Goal: Task Accomplishment & Management: Manage account settings

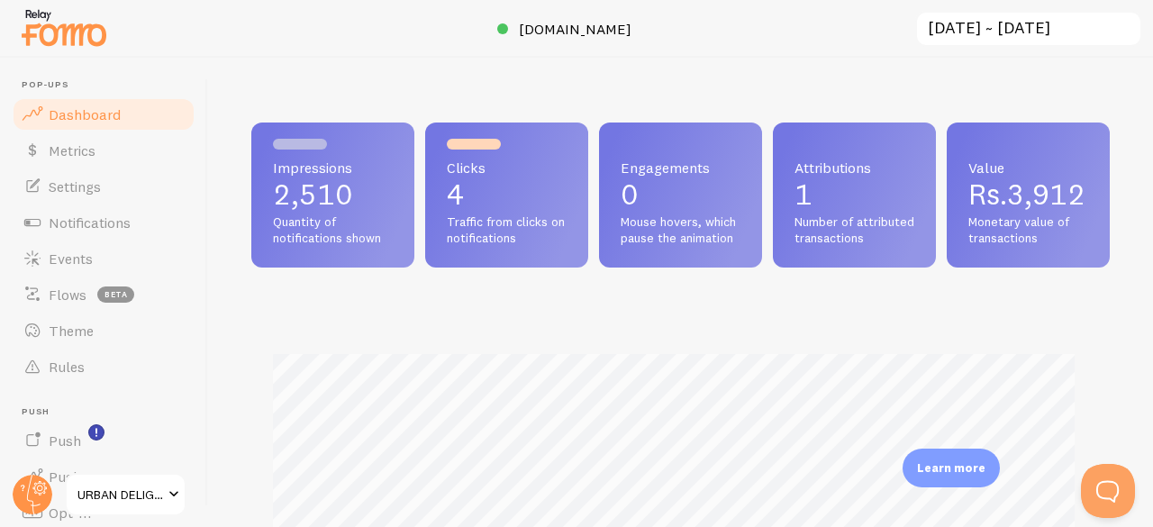
scroll to position [900502, 900131]
click at [299, 209] on p "2,510" at bounding box center [333, 194] width 120 height 29
click at [68, 159] on span "Metrics" at bounding box center [72, 150] width 47 height 18
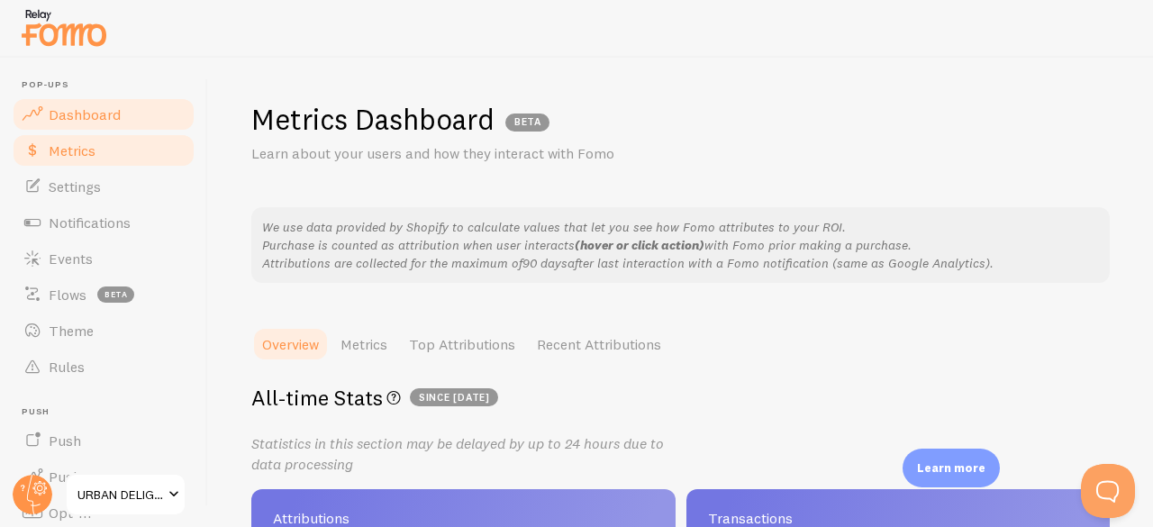
click at [72, 114] on span "Dashboard" at bounding box center [85, 114] width 72 height 18
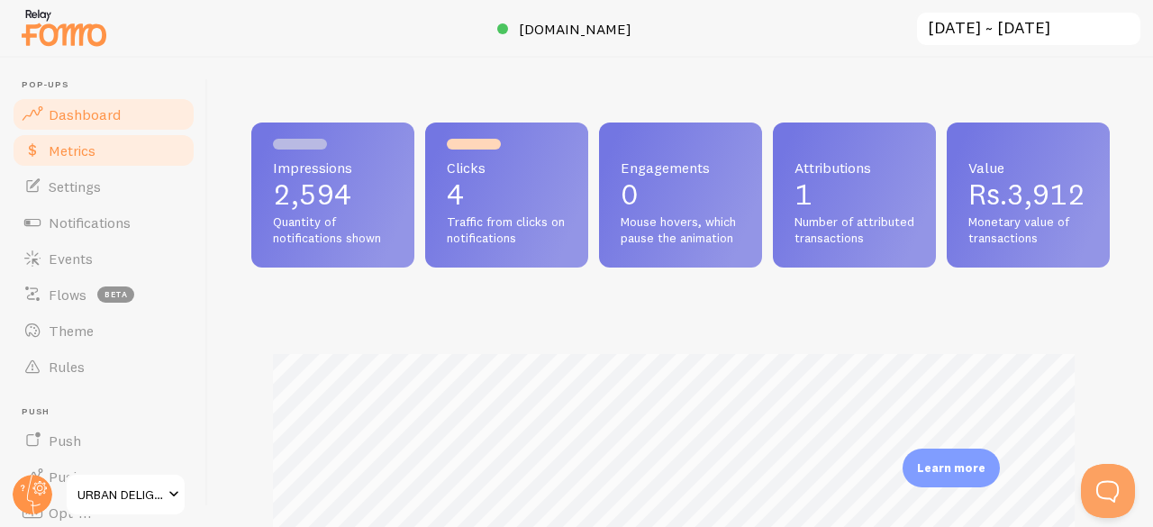
click at [76, 155] on span "Metrics" at bounding box center [72, 150] width 47 height 18
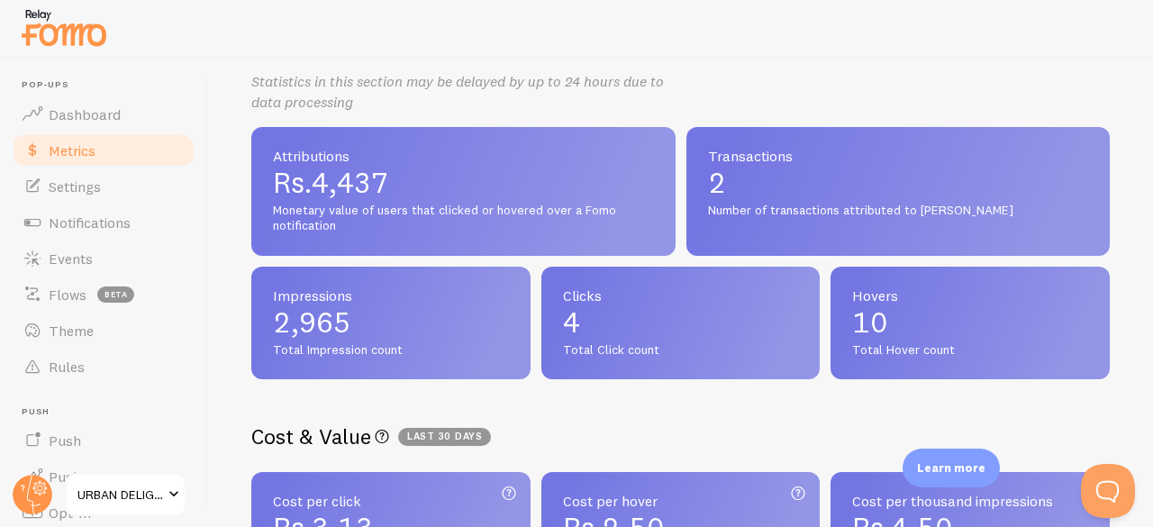
scroll to position [366, 0]
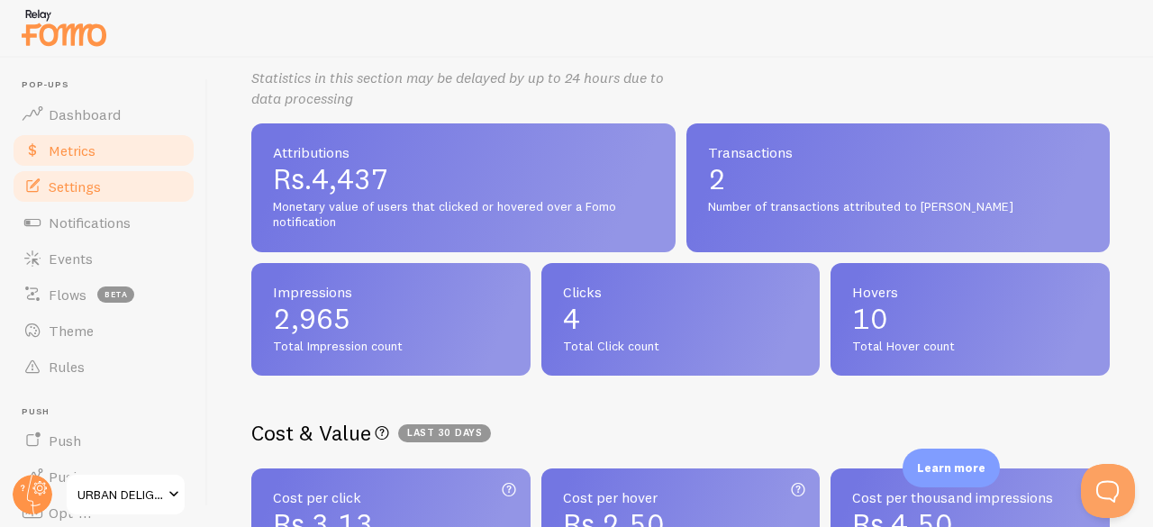
click at [83, 199] on link "Settings" at bounding box center [104, 186] width 186 height 36
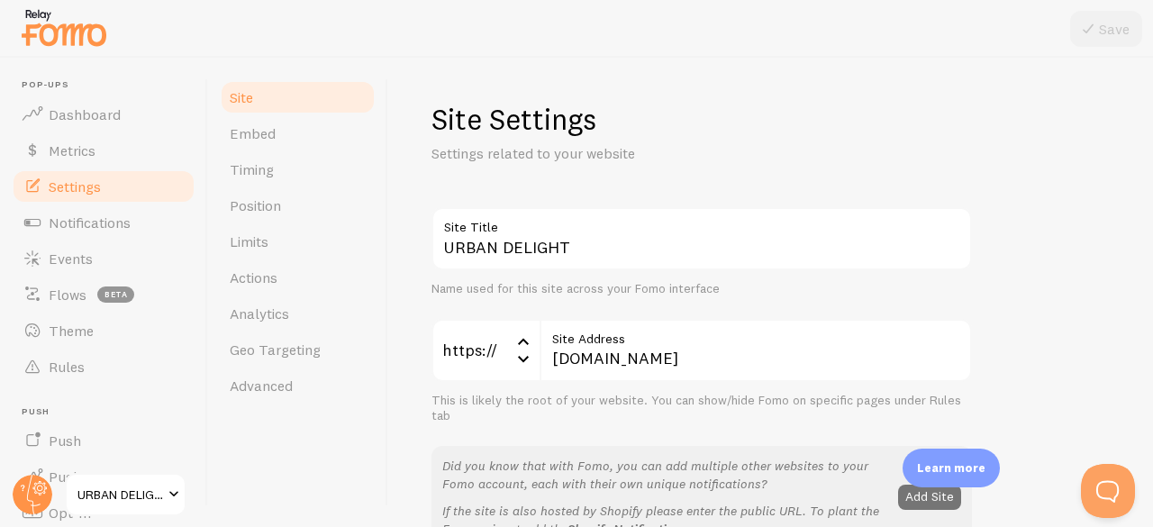
click at [55, 14] on img at bounding box center [64, 28] width 90 height 46
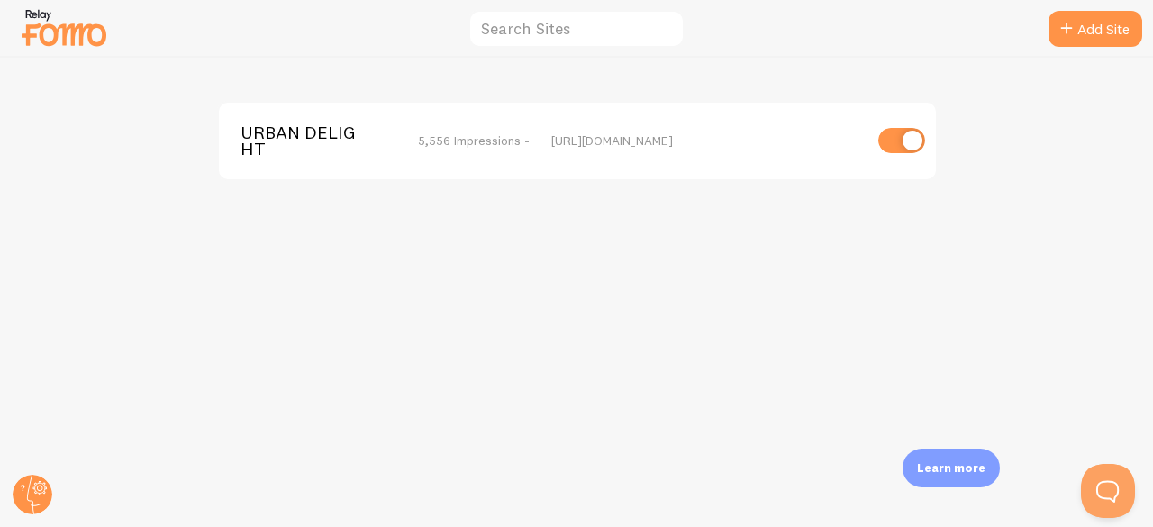
click at [312, 134] on span "URBAN DELIGHT" at bounding box center [313, 140] width 145 height 33
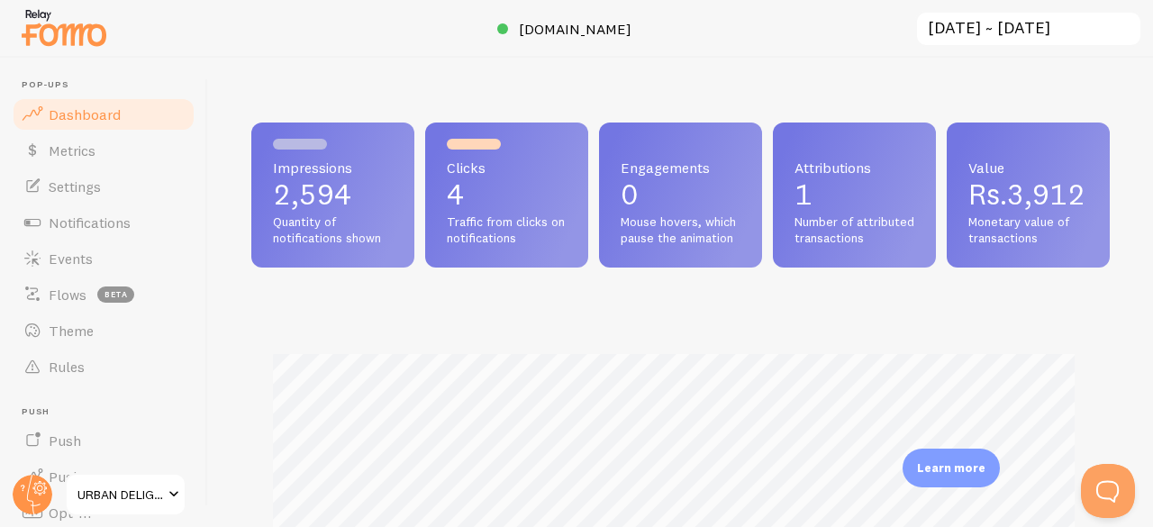
scroll to position [474, 845]
click at [83, 224] on span "Notifications" at bounding box center [90, 223] width 82 height 18
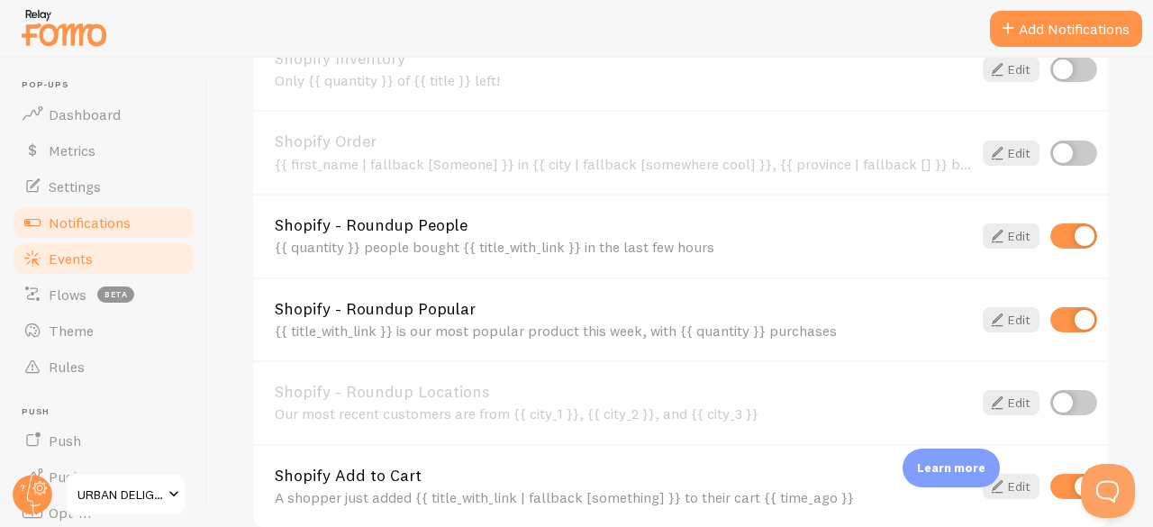
scroll to position [1105, 0]
click at [98, 269] on link "Events" at bounding box center [104, 259] width 186 height 36
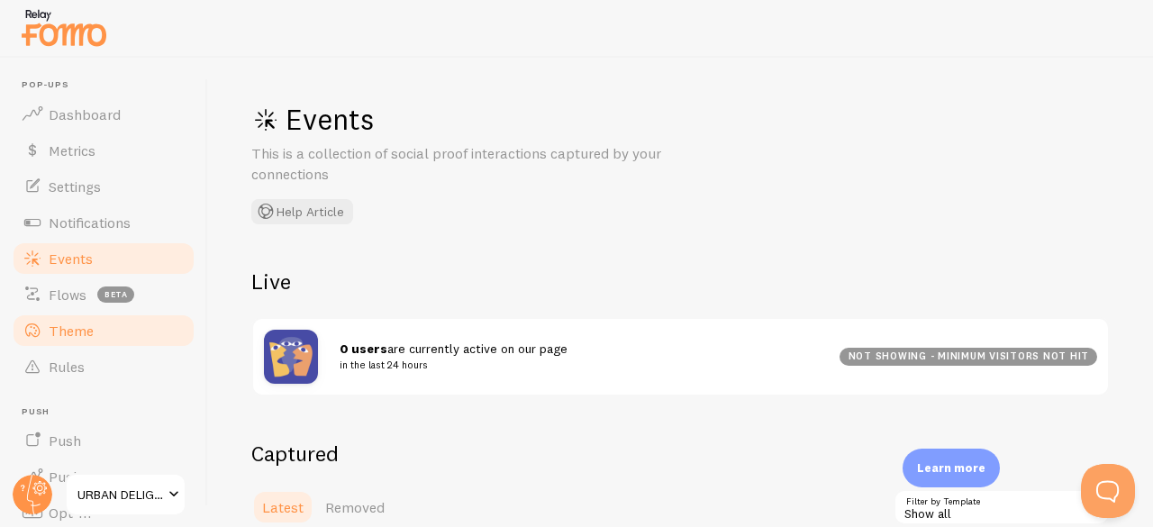
click at [59, 345] on link "Theme" at bounding box center [104, 331] width 186 height 36
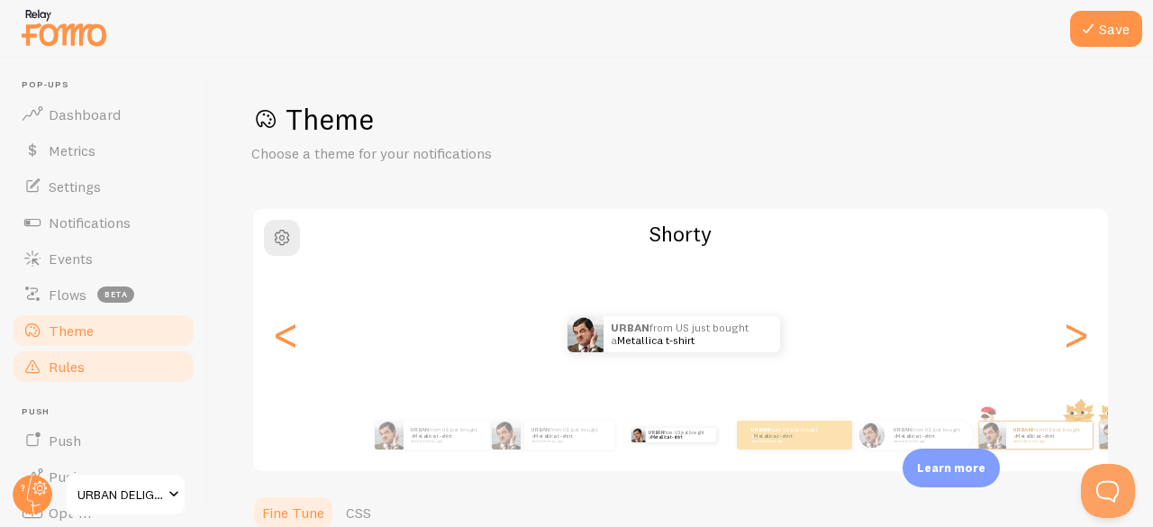
click at [76, 367] on span "Rules" at bounding box center [67, 367] width 36 height 18
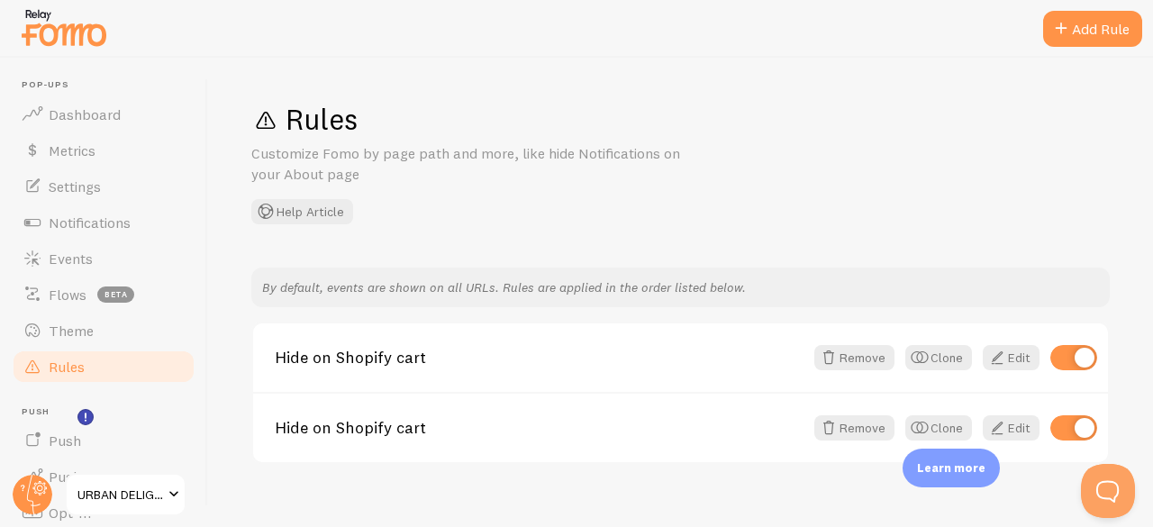
scroll to position [288, 0]
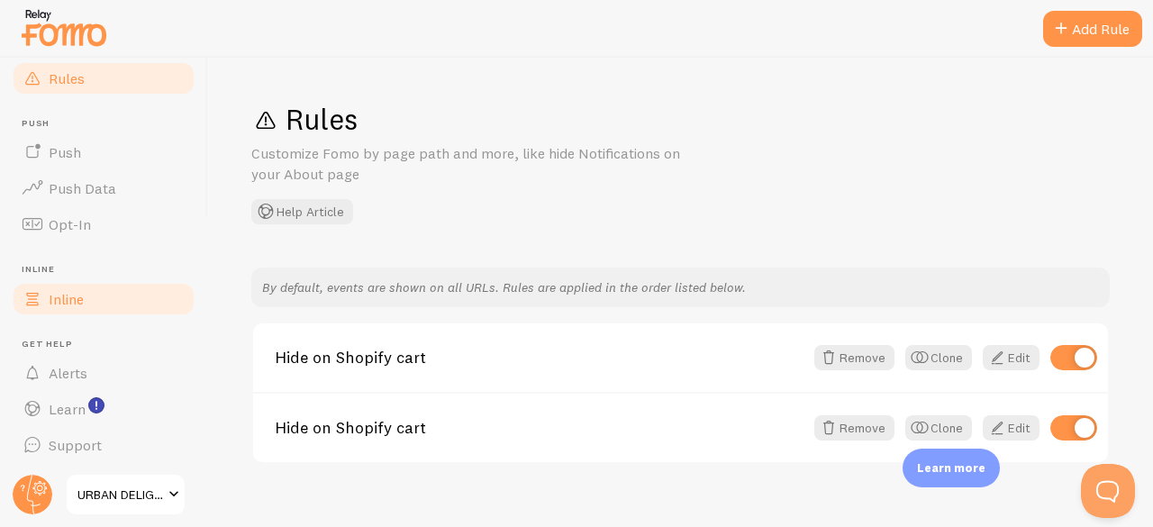
click at [65, 309] on link "Inline" at bounding box center [104, 299] width 186 height 36
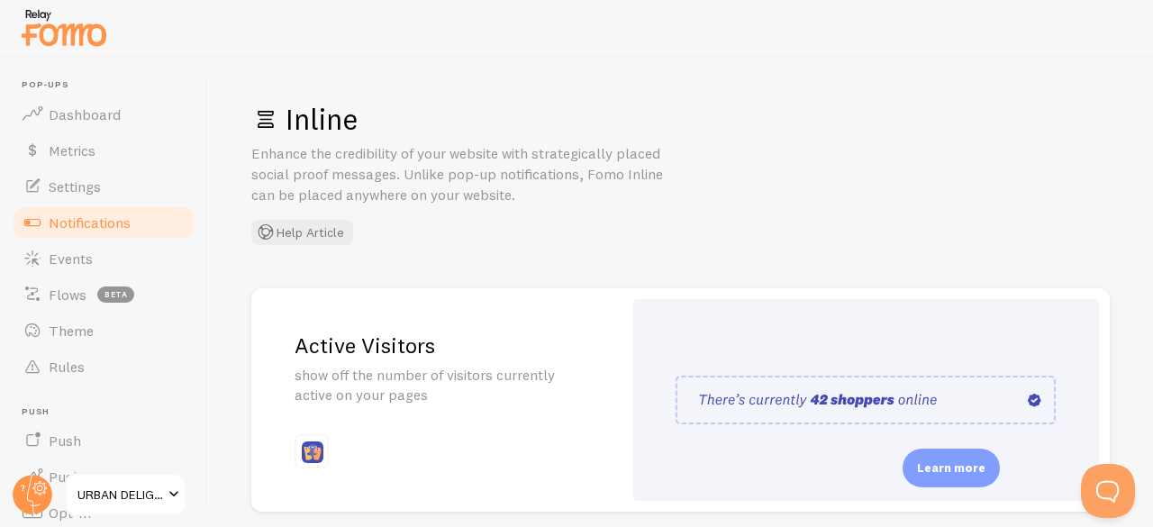
click at [108, 230] on span "Notifications" at bounding box center [90, 223] width 82 height 18
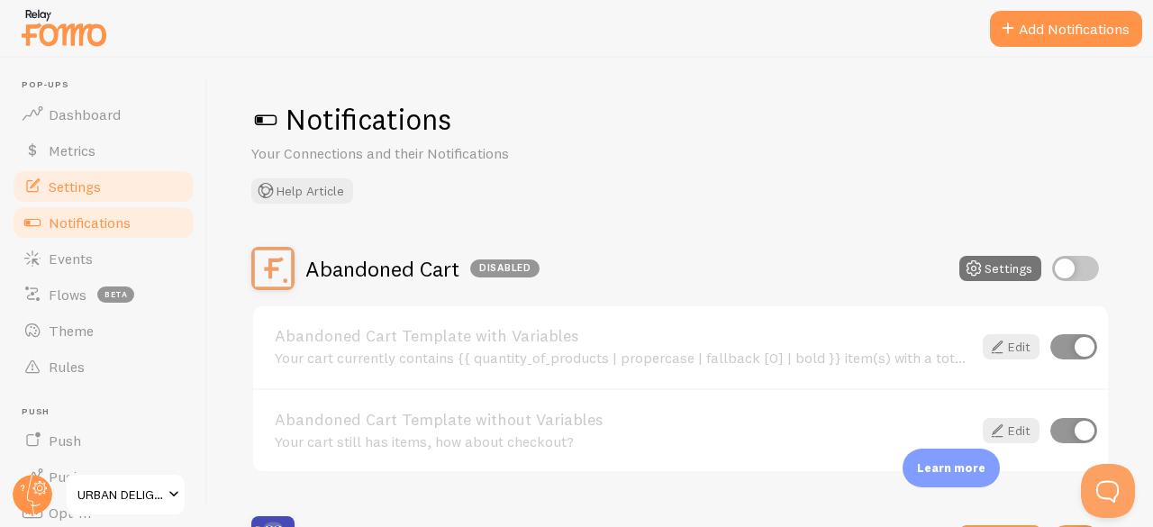
click at [76, 187] on span "Settings" at bounding box center [75, 186] width 52 height 18
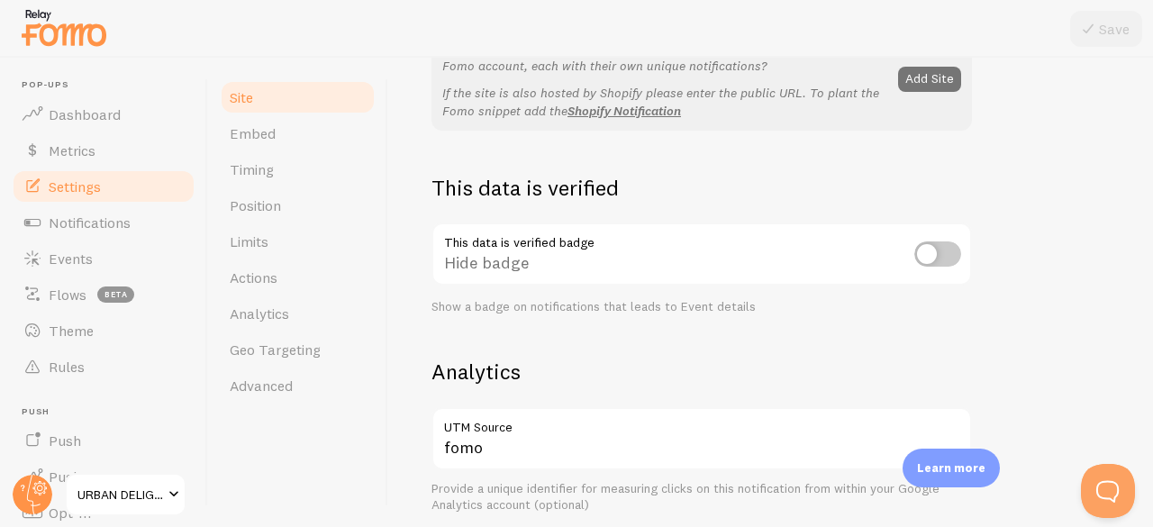
scroll to position [420, 0]
click at [250, 250] on link "Limits" at bounding box center [298, 241] width 158 height 36
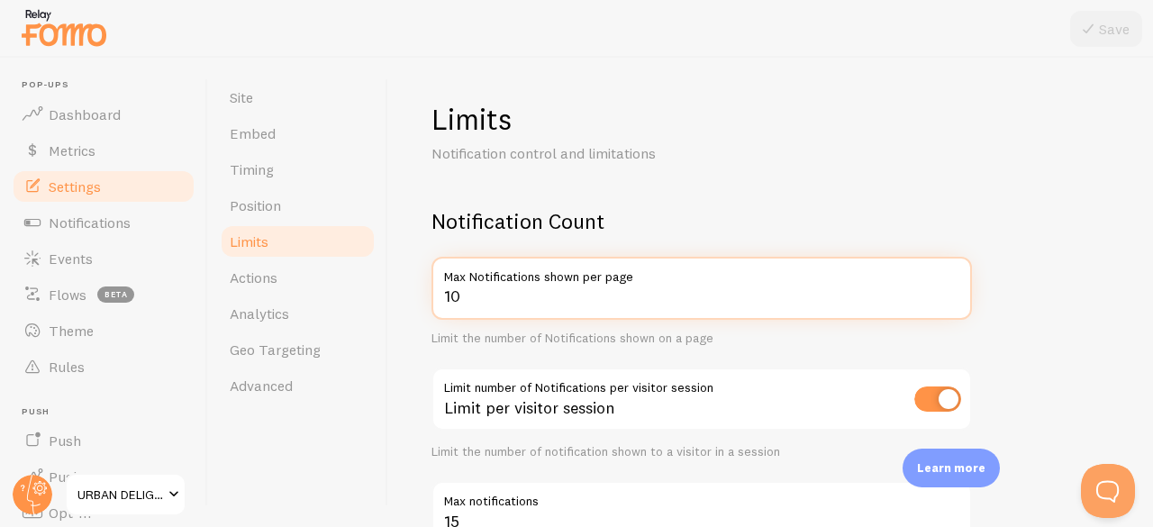
click at [566, 303] on input "10" at bounding box center [702, 288] width 541 height 63
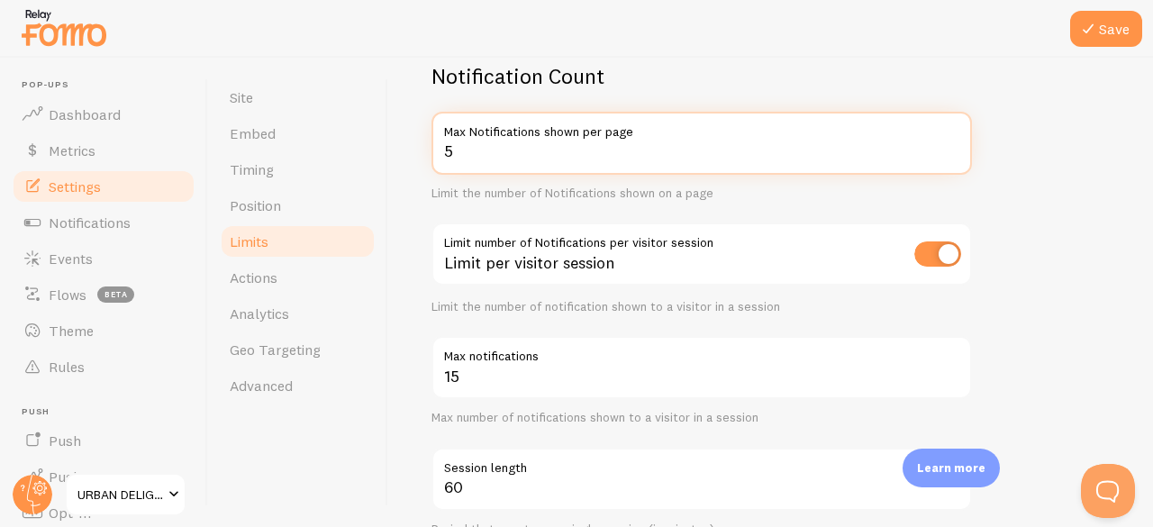
type input "5"
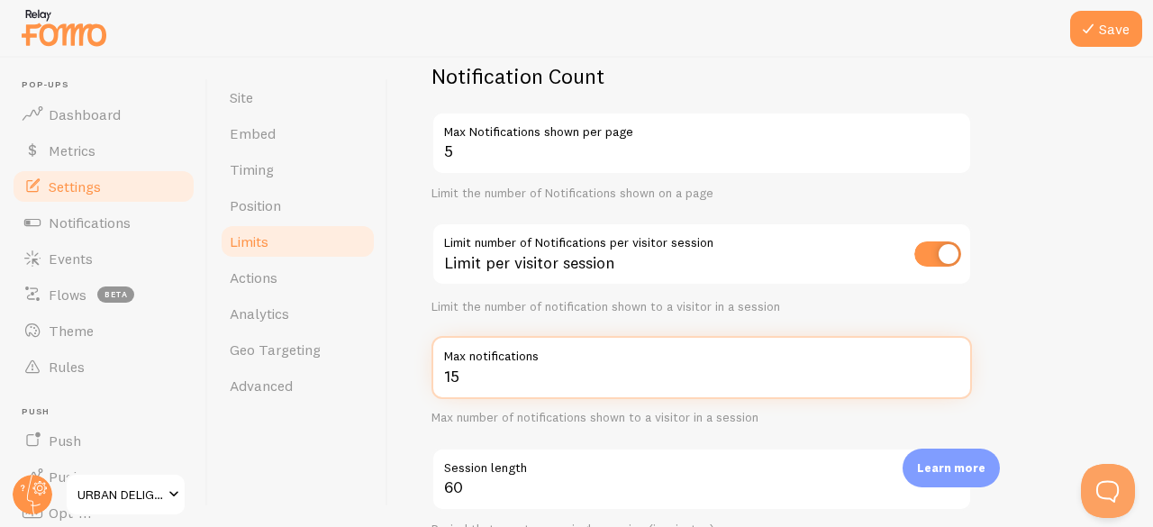
click at [524, 390] on input "15" at bounding box center [702, 367] width 541 height 63
type input "5"
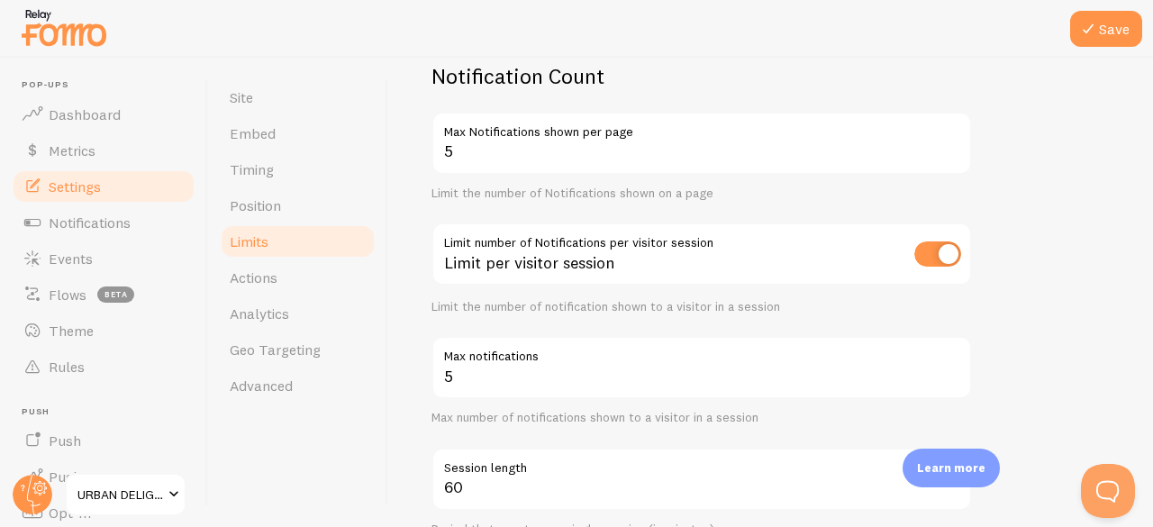
click at [1101, 38] on button "Save" at bounding box center [1106, 29] width 72 height 36
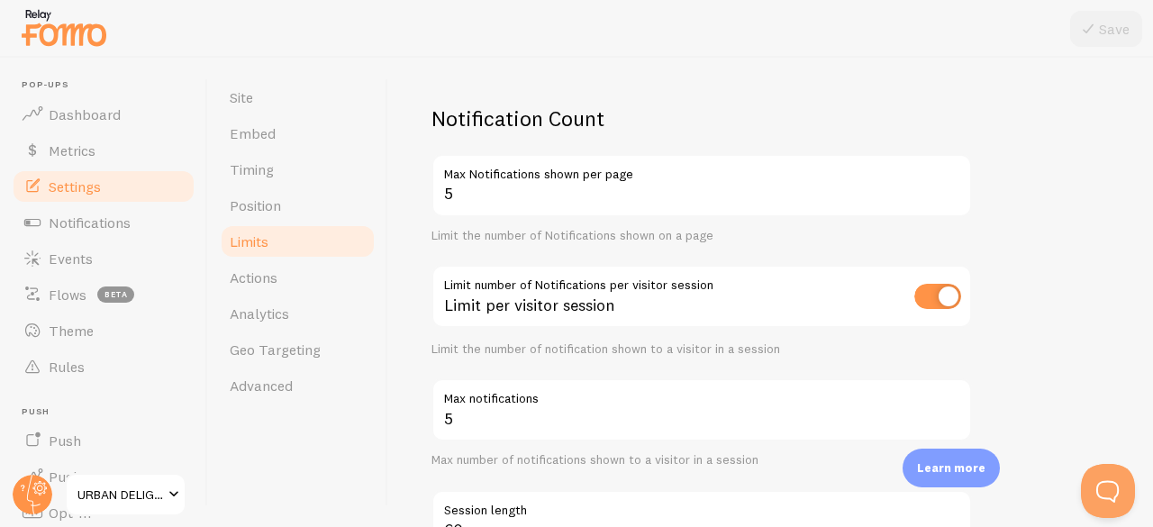
scroll to position [0, 0]
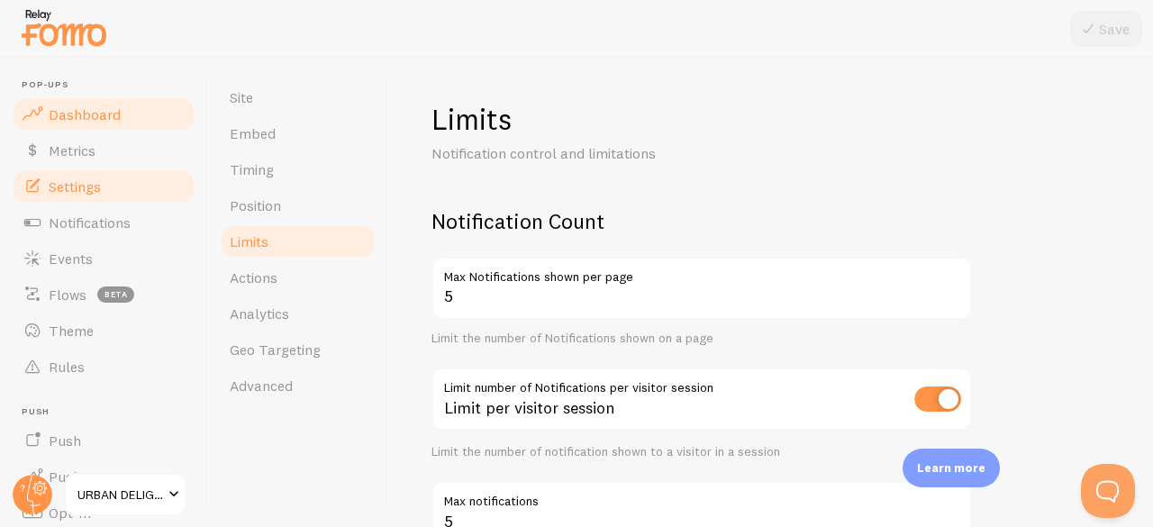
click at [85, 116] on span "Dashboard" at bounding box center [85, 114] width 72 height 18
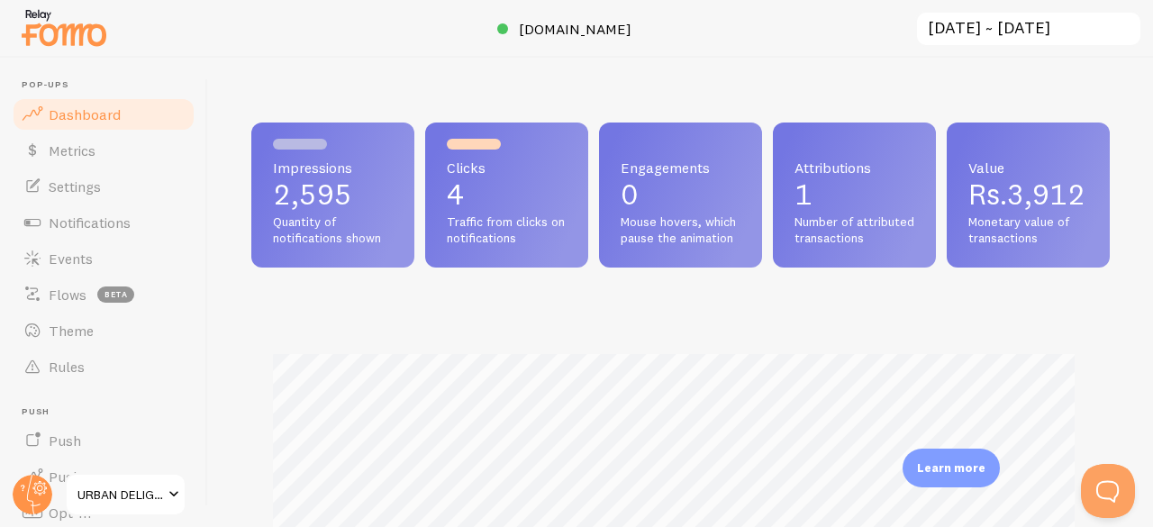
scroll to position [474, 845]
click at [92, 159] on link "Metrics" at bounding box center [104, 150] width 186 height 36
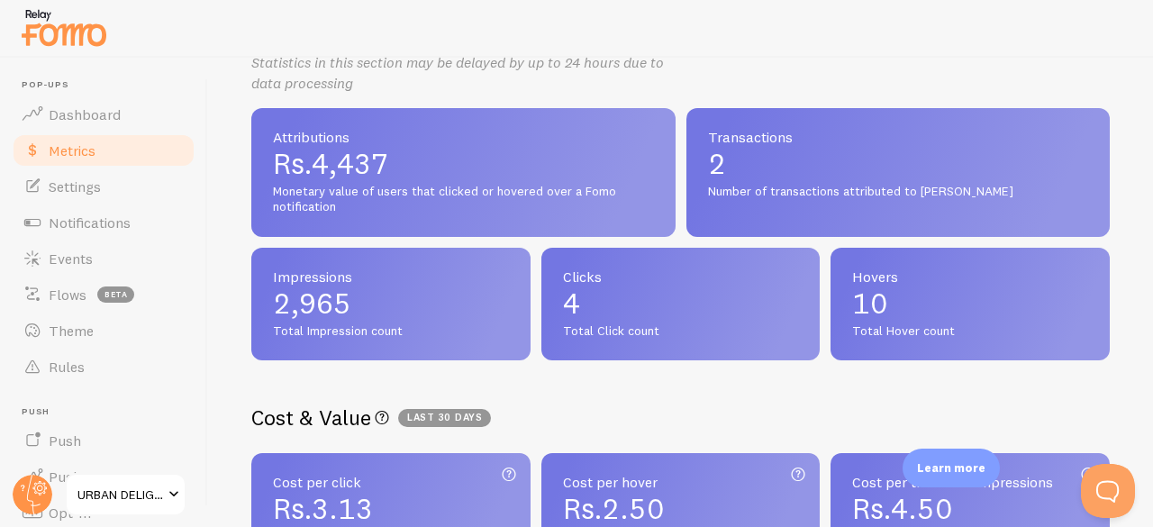
scroll to position [369, 0]
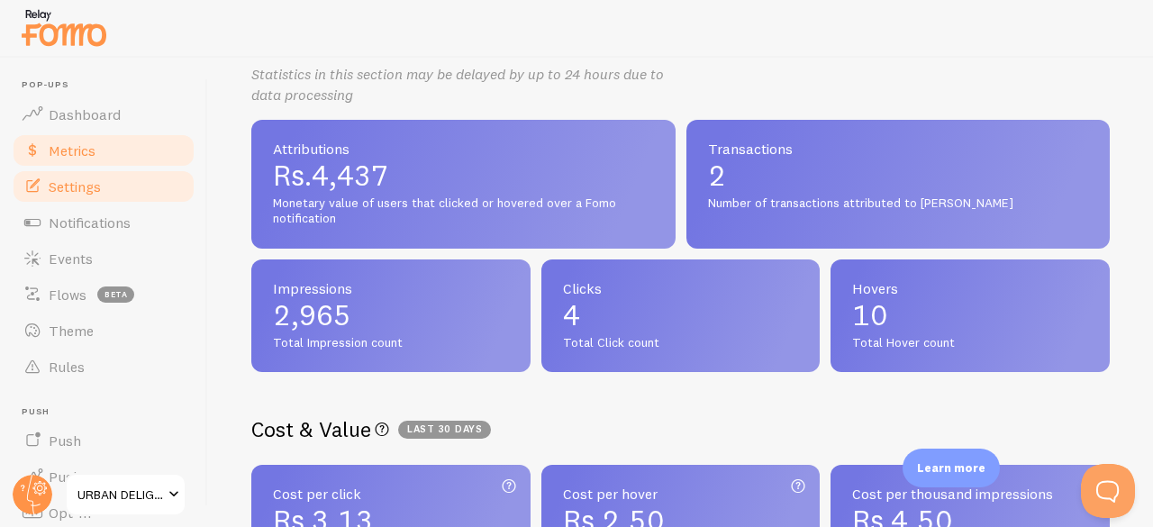
click at [96, 172] on link "Settings" at bounding box center [104, 186] width 186 height 36
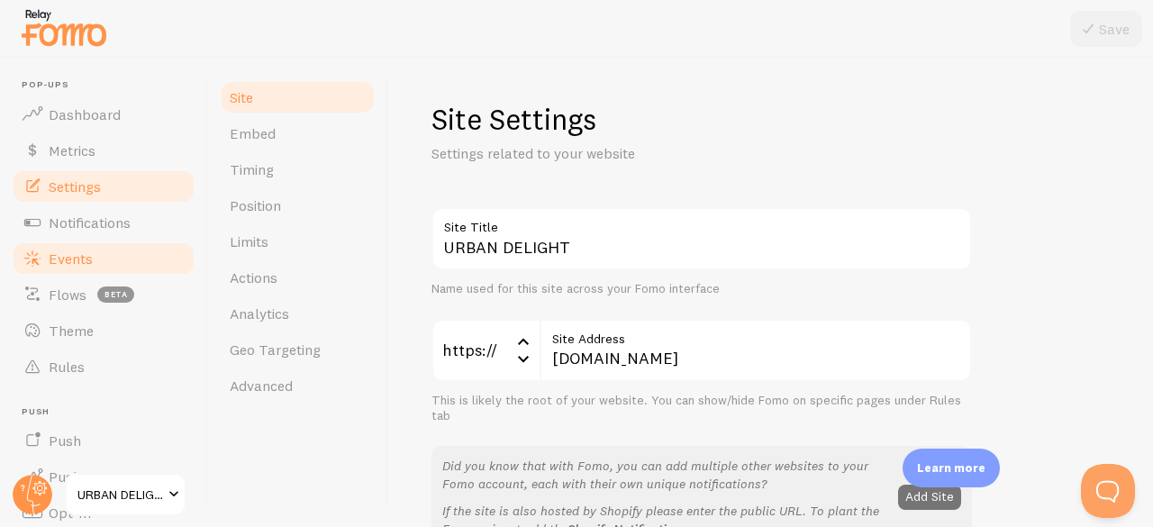
click at [75, 246] on link "Events" at bounding box center [104, 259] width 186 height 36
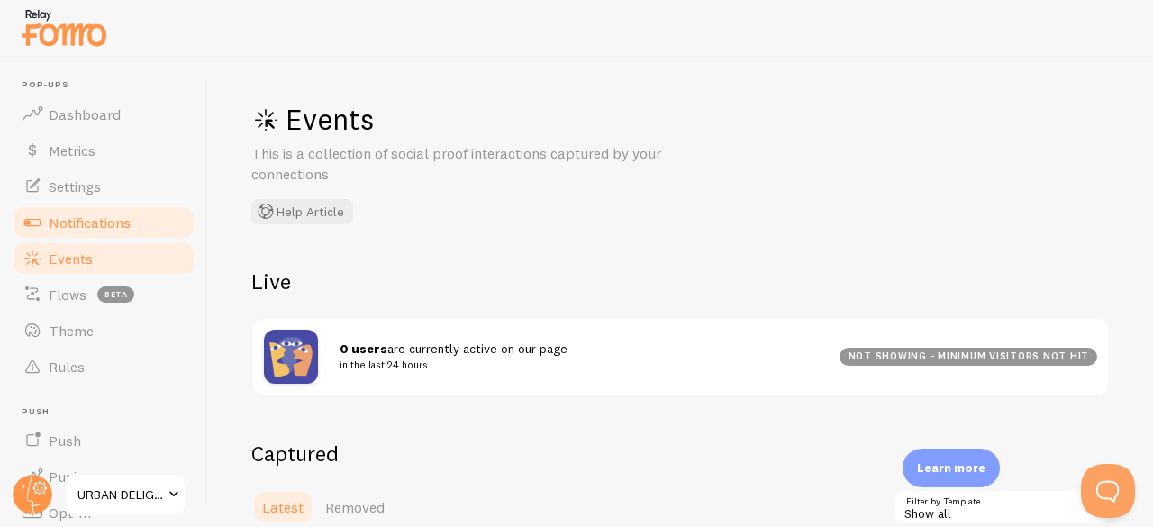
click at [88, 218] on span "Notifications" at bounding box center [90, 223] width 82 height 18
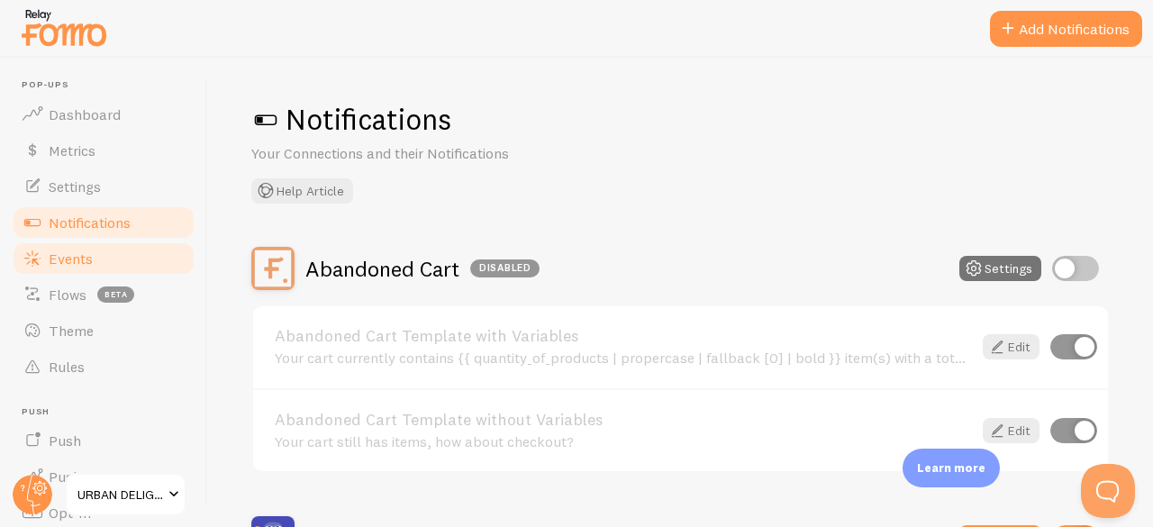
click at [78, 259] on span "Events" at bounding box center [71, 259] width 44 height 18
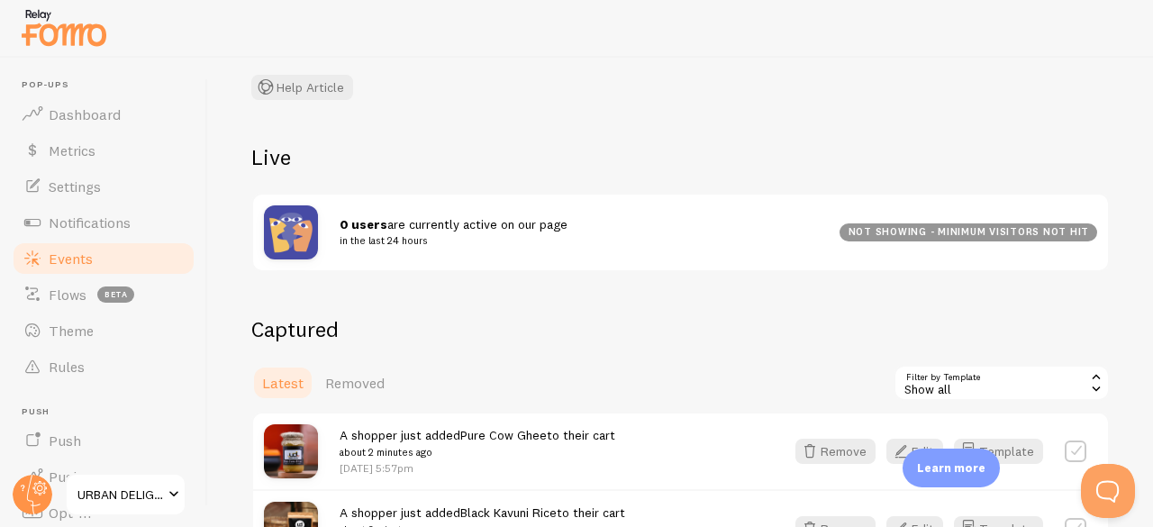
scroll to position [125, 0]
click at [345, 275] on div "Events This is a collection of social proof interactions captured by your conne…" at bounding box center [680, 292] width 945 height 469
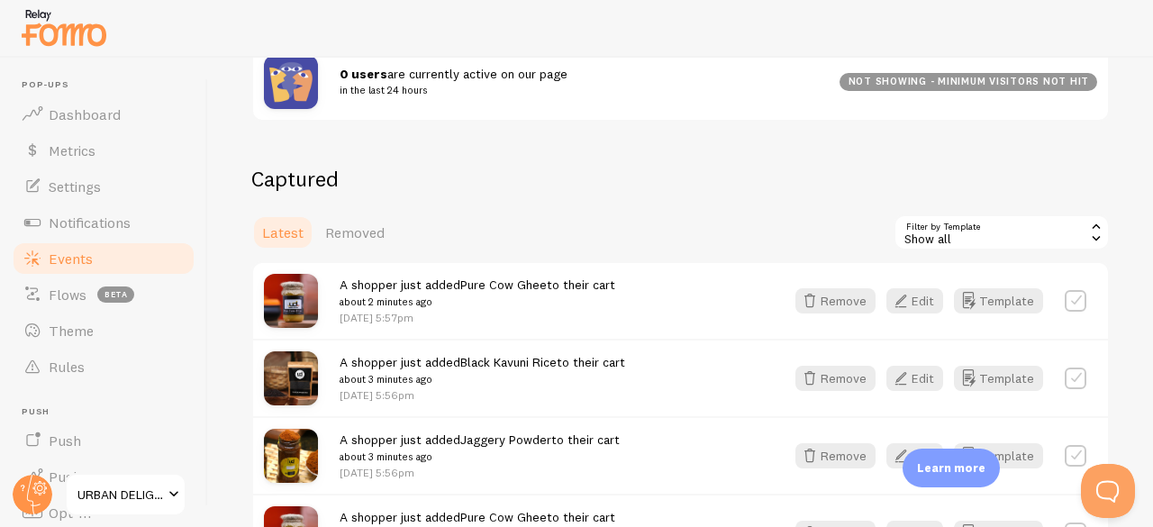
scroll to position [279, 0]
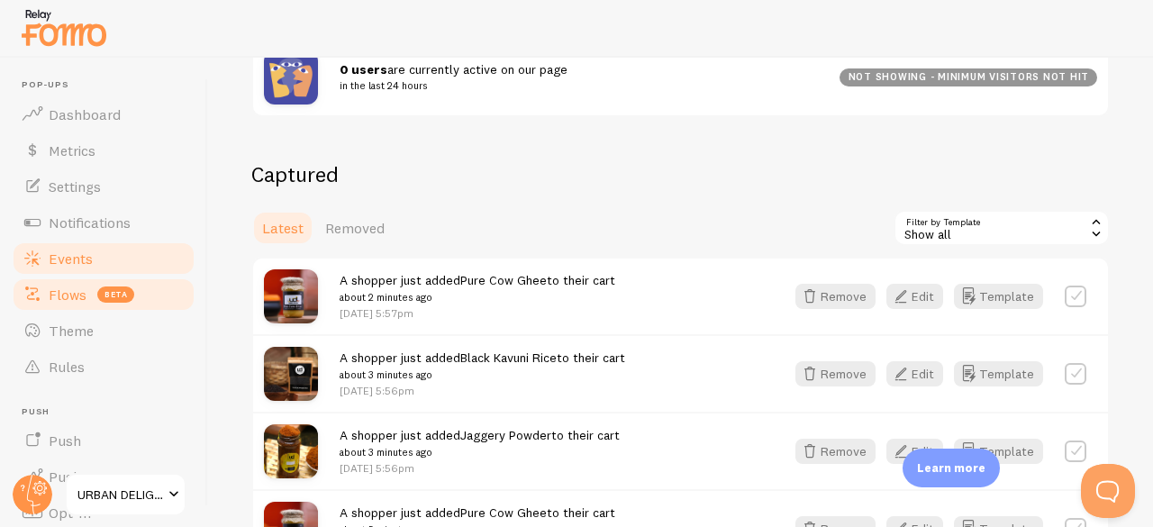
click at [59, 299] on span "Flows" at bounding box center [68, 295] width 38 height 18
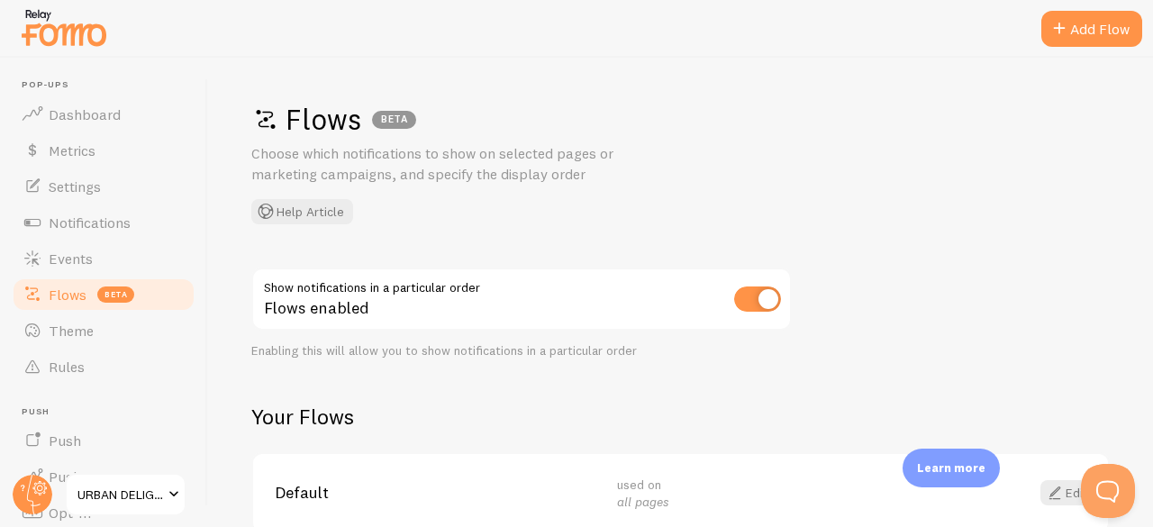
scroll to position [92, 0]
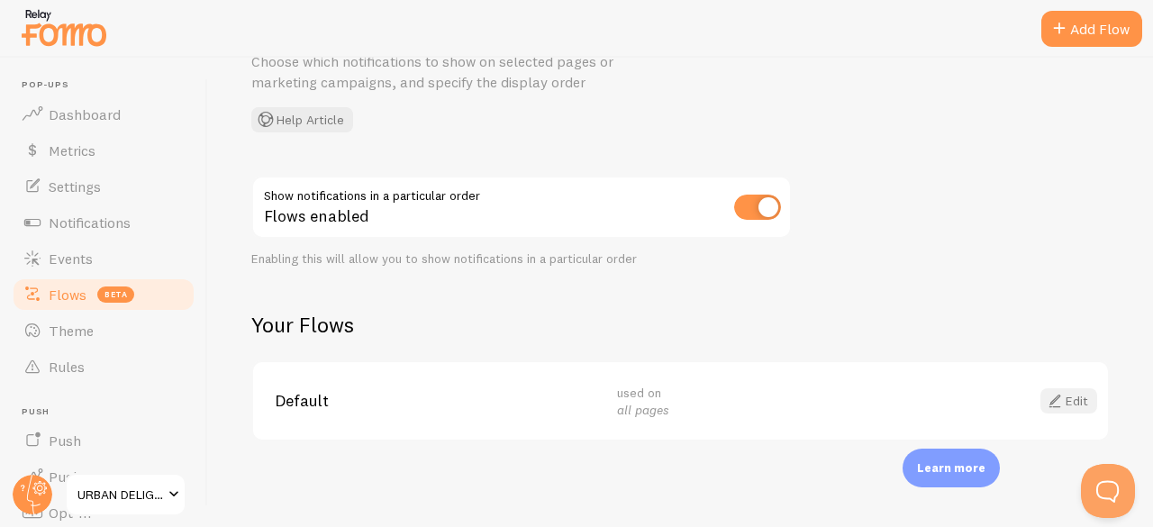
click at [1053, 403] on link "Edit" at bounding box center [1069, 400] width 57 height 25
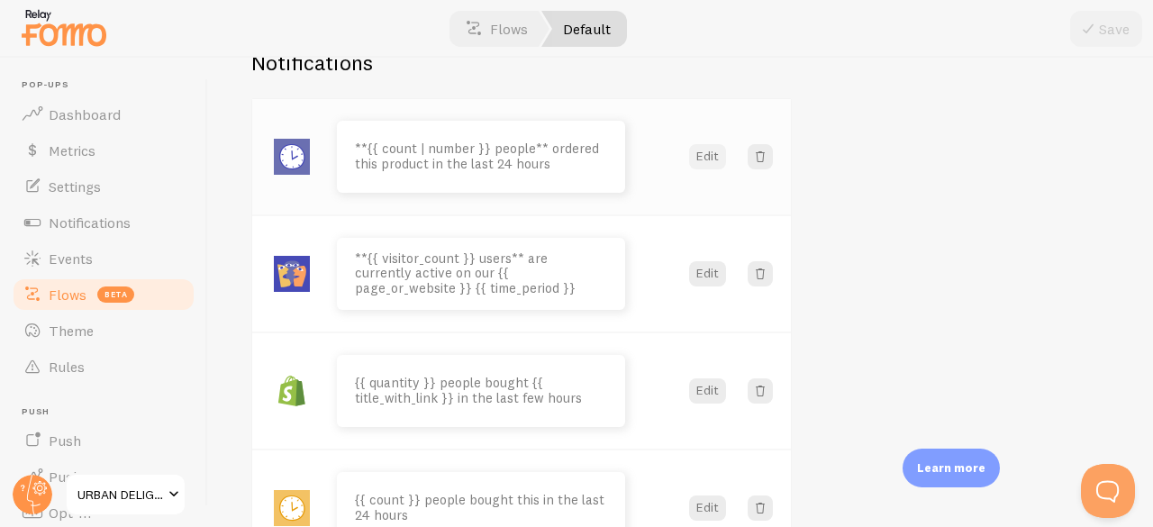
scroll to position [180, 0]
click at [695, 139] on div "**{{ count | number }} people** ordered this product in the last 24 hours Edit" at bounding box center [521, 155] width 539 height 115
click at [705, 147] on button "Edit" at bounding box center [707, 155] width 37 height 25
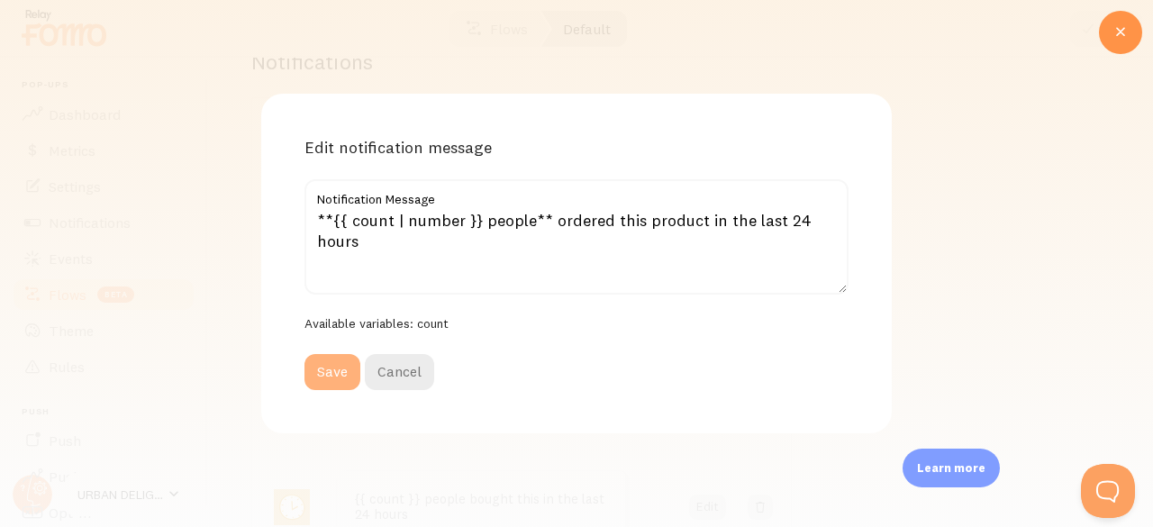
click at [339, 370] on button "Save" at bounding box center [333, 372] width 56 height 36
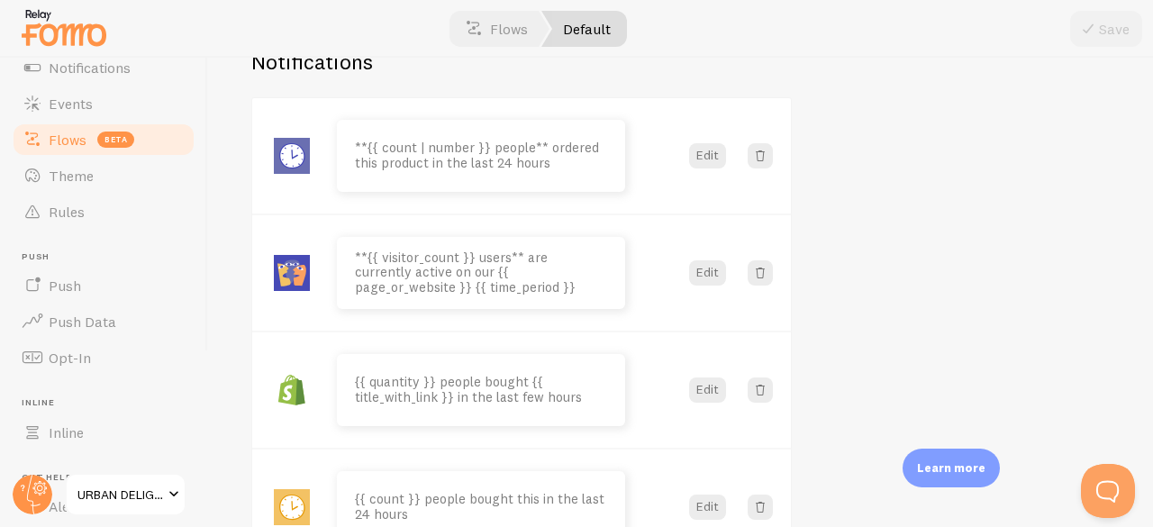
scroll to position [288, 0]
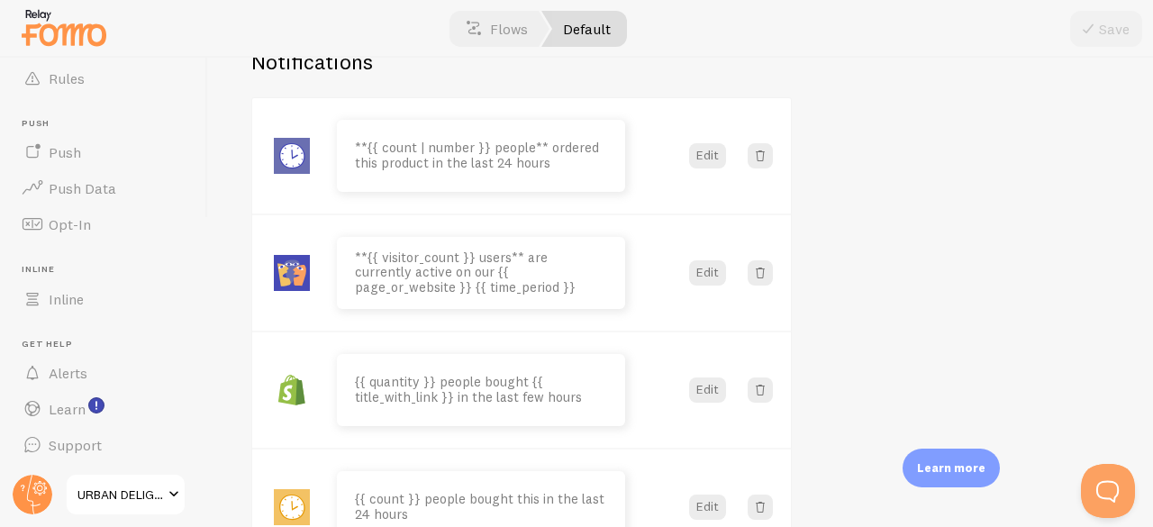
click at [98, 508] on link "URBAN DELIGHT" at bounding box center [126, 494] width 122 height 43
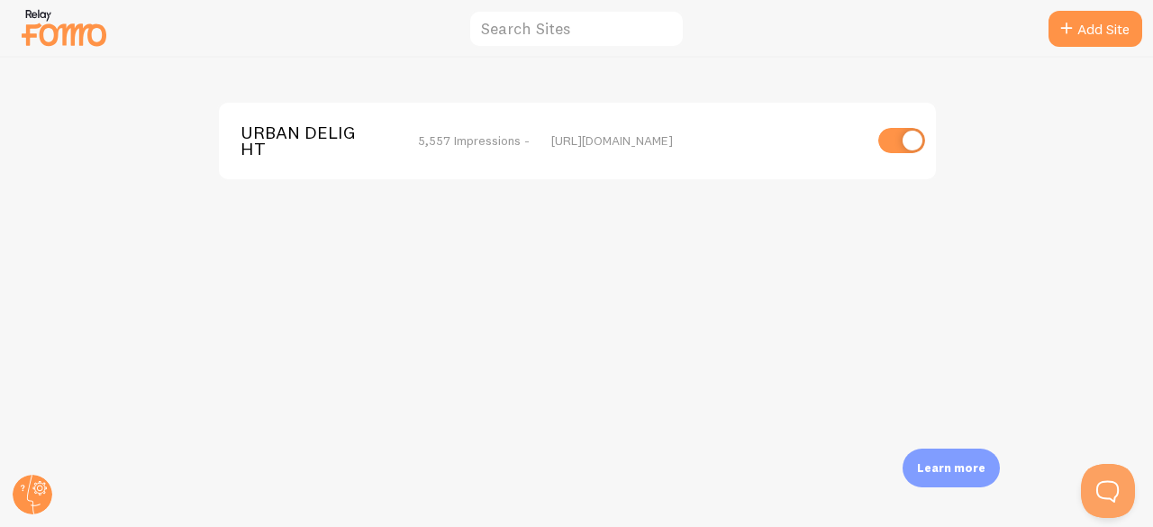
click at [301, 138] on span "URBAN DELIGHT" at bounding box center [313, 140] width 145 height 33
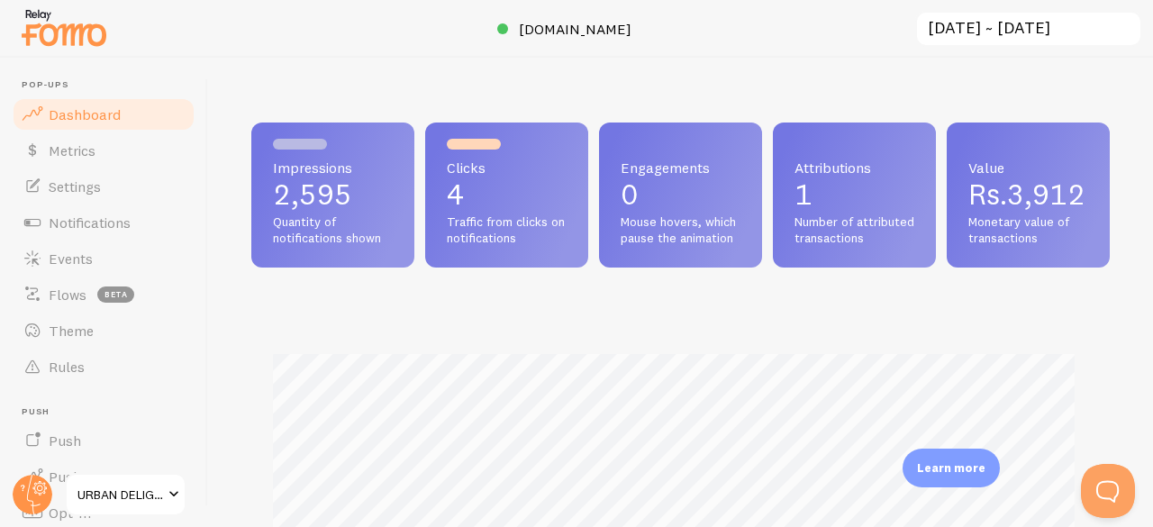
click at [36, 19] on img at bounding box center [64, 28] width 90 height 46
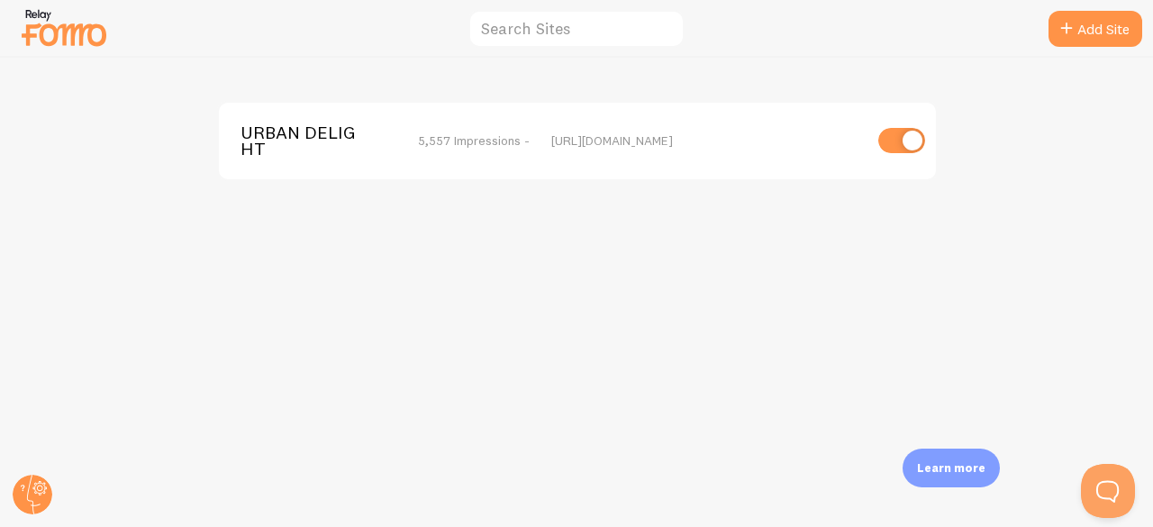
click at [18, 477] on div at bounding box center [32, 494] width 43 height 43
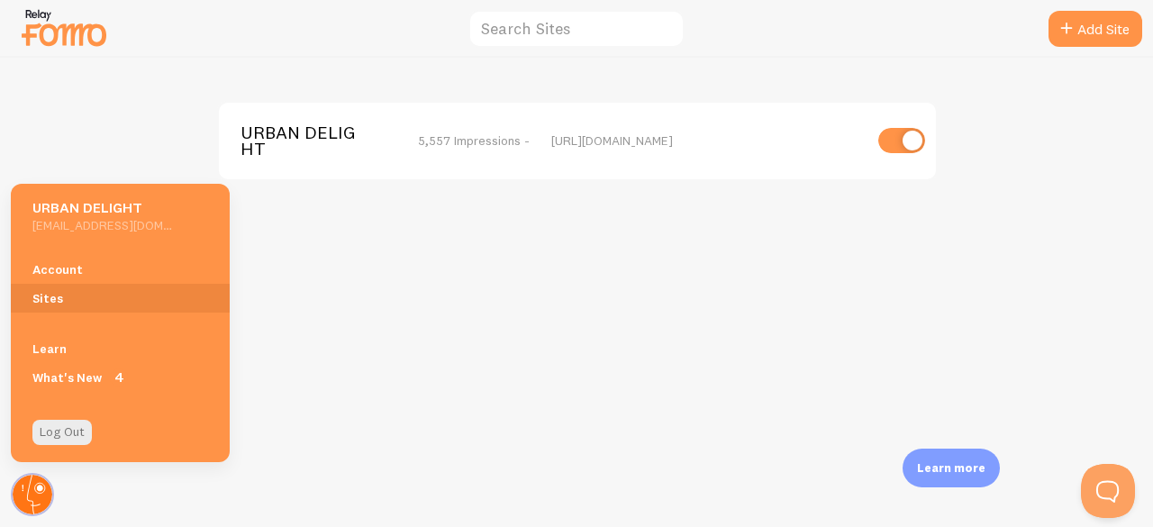
click at [23, 489] on circle at bounding box center [33, 495] width 40 height 40
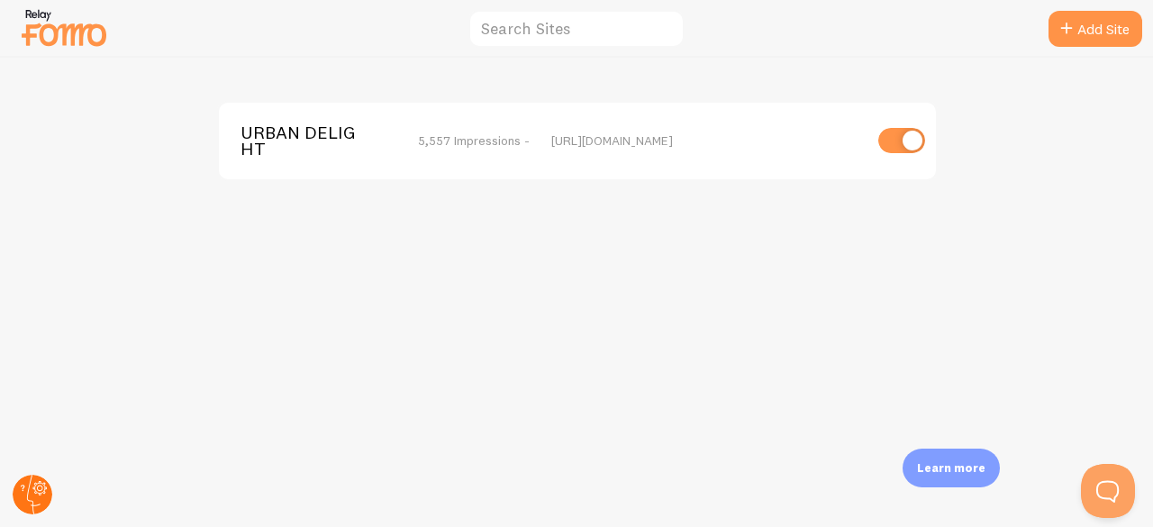
click at [31, 489] on circle at bounding box center [33, 495] width 40 height 40
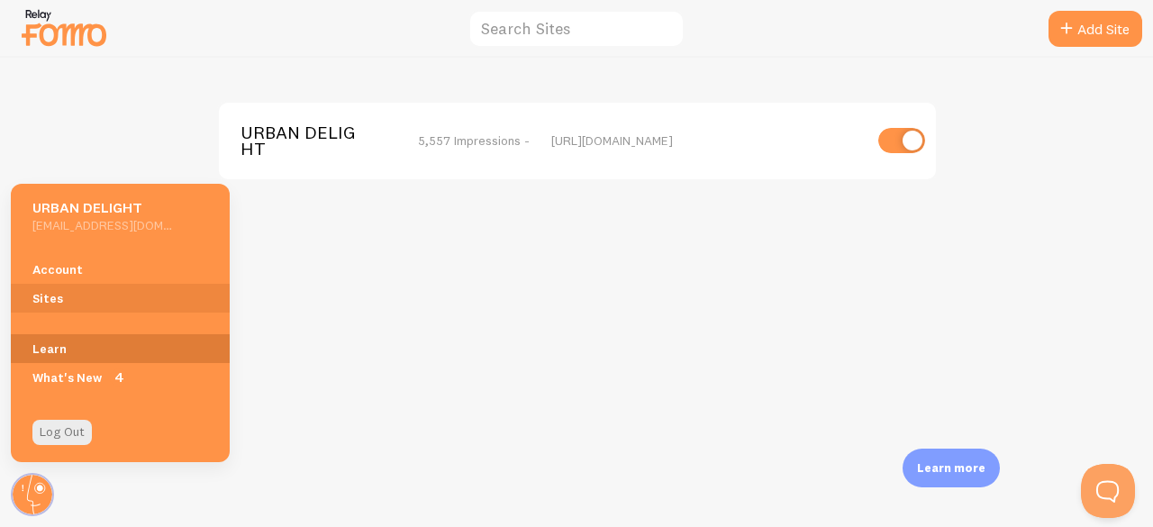
click at [101, 334] on link "Learn" at bounding box center [120, 348] width 219 height 29
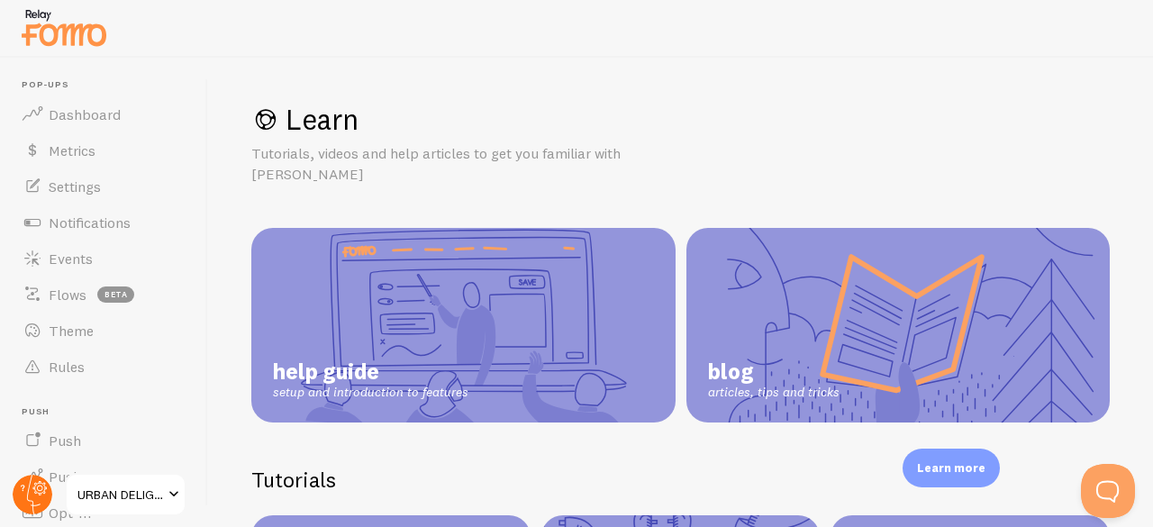
click at [32, 487] on circle at bounding box center [33, 495] width 40 height 40
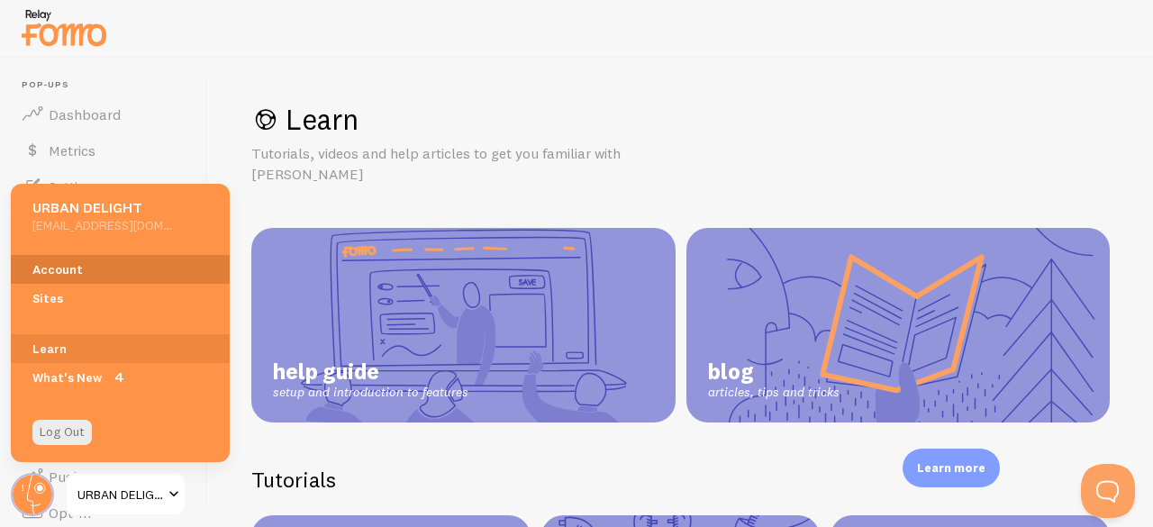
click at [79, 267] on link "Account" at bounding box center [120, 269] width 219 height 29
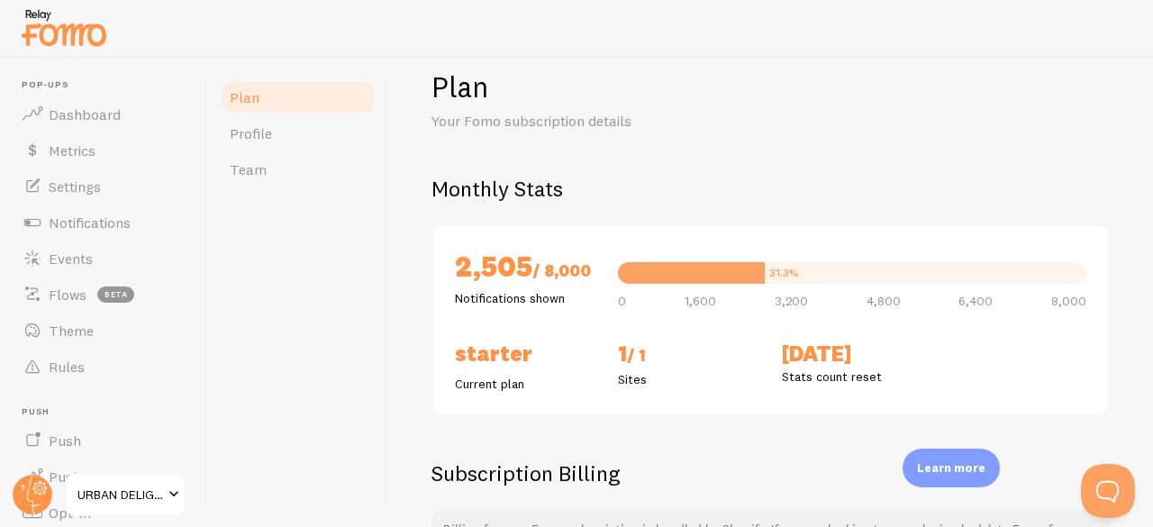
scroll to position [27, 0]
